Goal: Task Accomplishment & Management: Complete application form

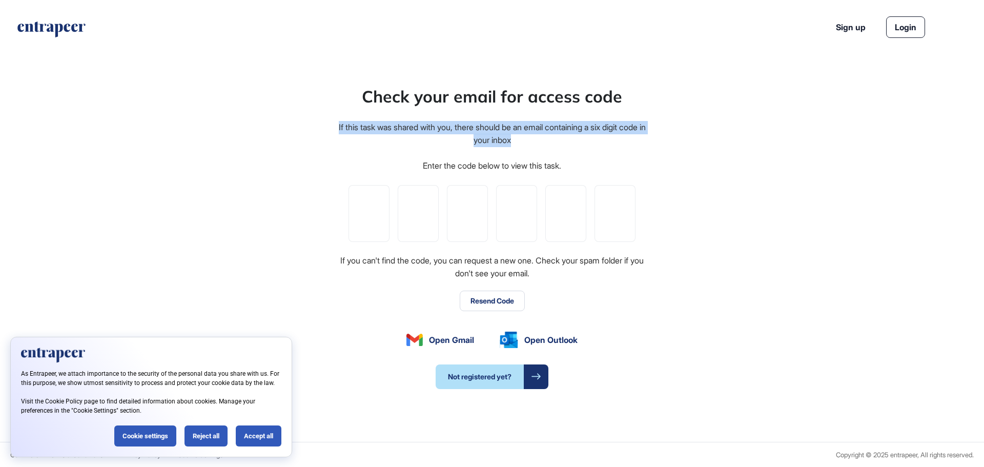
drag, startPoint x: 343, startPoint y: 126, endPoint x: 530, endPoint y: 142, distance: 187.8
click at [530, 142] on div "If this task was shared with you, there should be an email containing a six dig…" at bounding box center [492, 134] width 310 height 26
click at [48, 33] on icon "entrapeer-logo" at bounding box center [51, 30] width 70 height 16
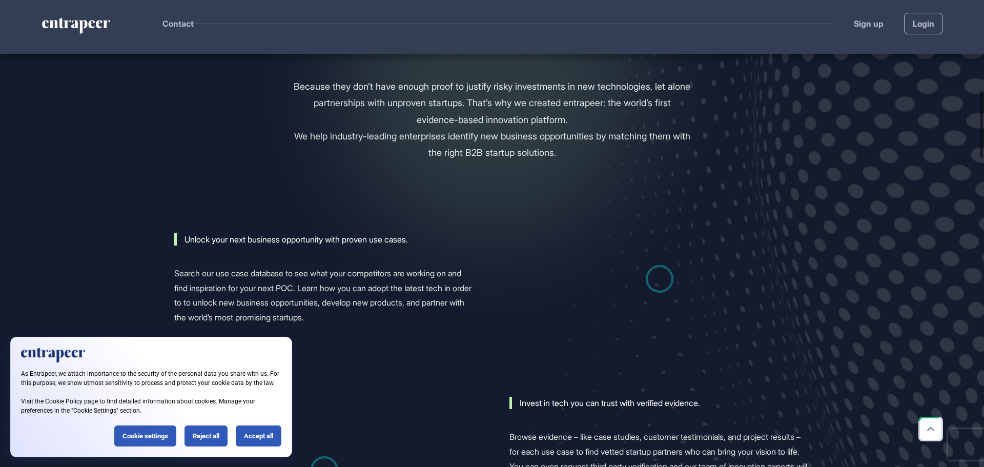
scroll to position [889, 0]
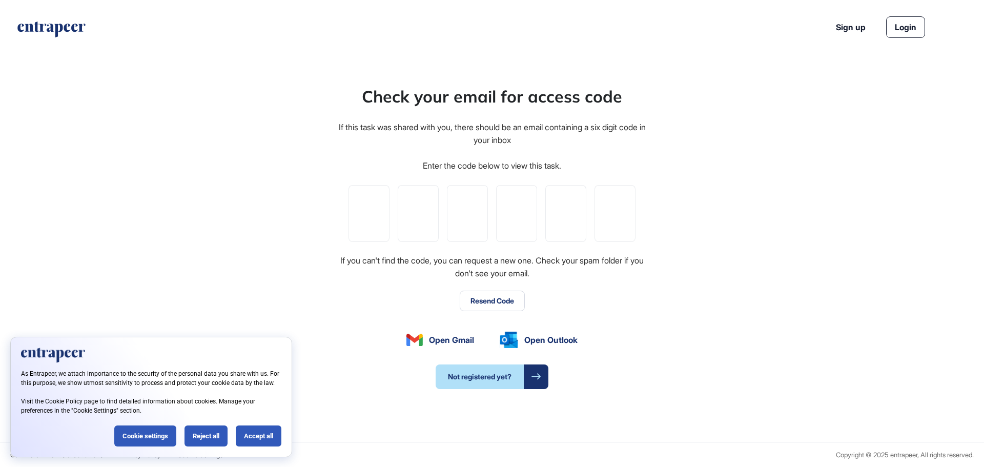
click at [498, 302] on button "Resend Code" at bounding box center [492, 301] width 65 height 21
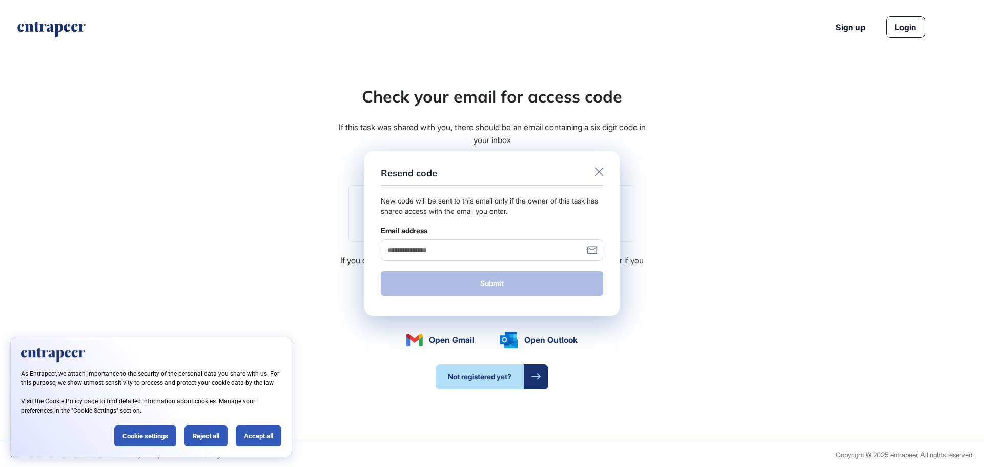
click at [471, 248] on input "Email address" at bounding box center [492, 249] width 223 height 21
type input "**********"
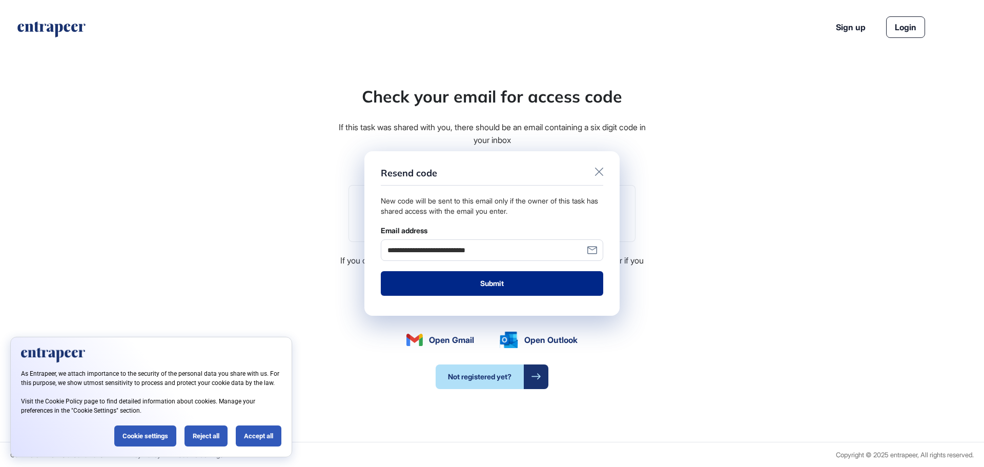
click at [499, 284] on button "Submit" at bounding box center [492, 283] width 223 height 25
